Goal: Find specific page/section: Find specific page/section

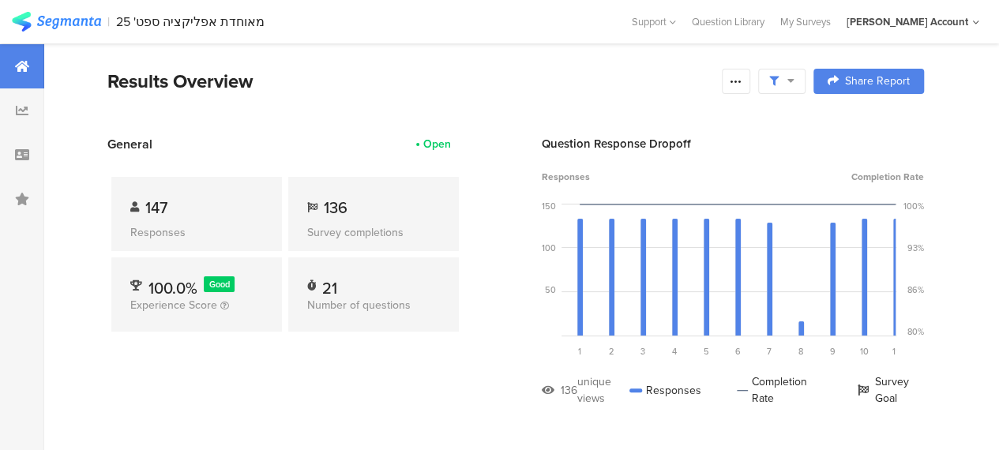
click at [336, 69] on div "Results Overview" at bounding box center [410, 81] width 606 height 28
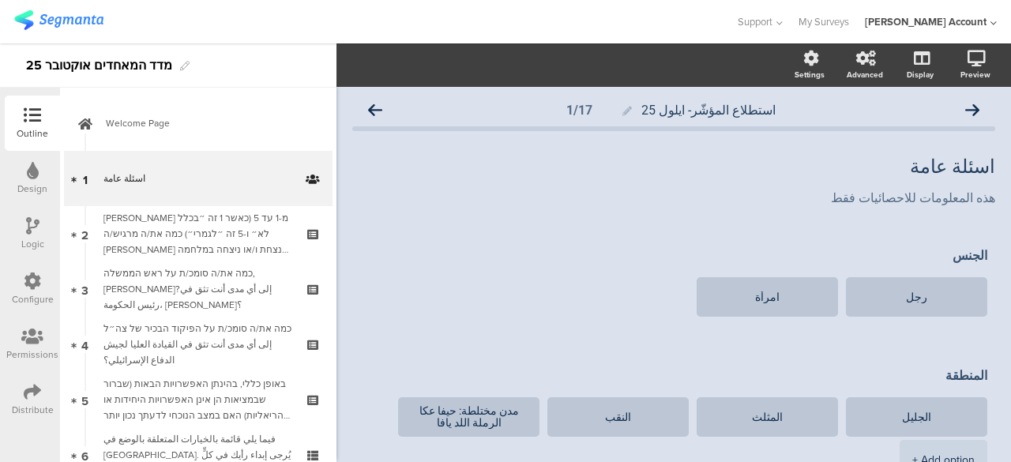
click at [279, 53] on div "25 מדד המאחדים אוקטובר" at bounding box center [168, 65] width 336 height 44
